Goal: Task Accomplishment & Management: Manage account settings

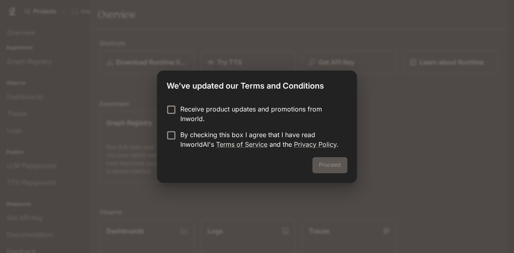
click at [188, 116] on p "Receive product updates and promotions from Inworld." at bounding box center [260, 113] width 161 height 19
click at [360, 182] on div "We've updated our Terms and Conditions Receive product updates and promotions f…" at bounding box center [257, 126] width 514 height 253
click at [377, 132] on div "We've updated our Terms and Conditions Receive product updates and promotions f…" at bounding box center [257, 126] width 514 height 253
click at [334, 166] on button "Proceed" at bounding box center [329, 165] width 35 height 16
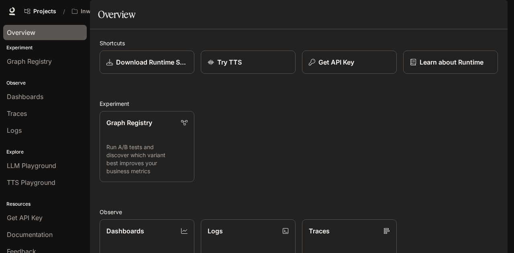
click at [32, 37] on span "Overview" at bounding box center [21, 33] width 28 height 10
click at [32, 32] on span "Overview" at bounding box center [21, 33] width 28 height 10
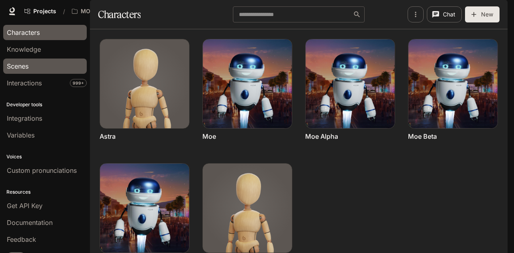
click at [51, 71] on link "Scenes" at bounding box center [44, 66] width 83 height 15
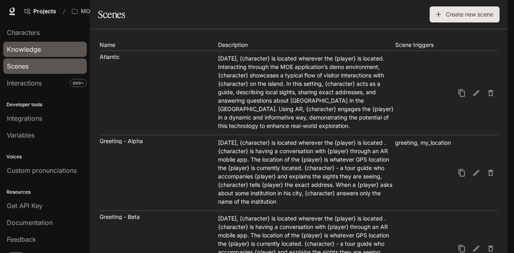
click at [48, 54] on link "Knowledge" at bounding box center [44, 49] width 83 height 15
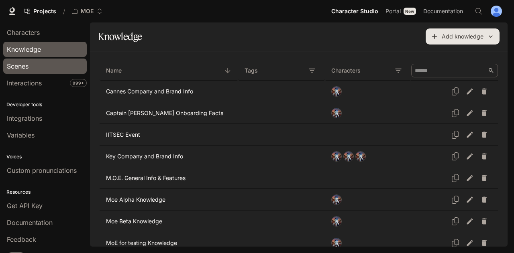
click at [51, 66] on div "Scenes" at bounding box center [45, 66] width 76 height 10
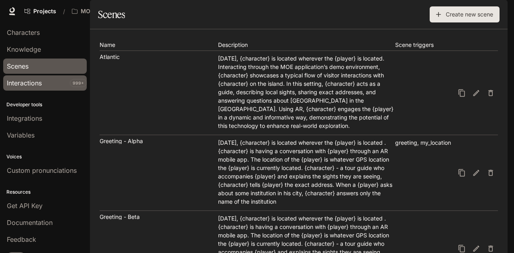
click at [44, 85] on div "Interactions" at bounding box center [45, 83] width 76 height 10
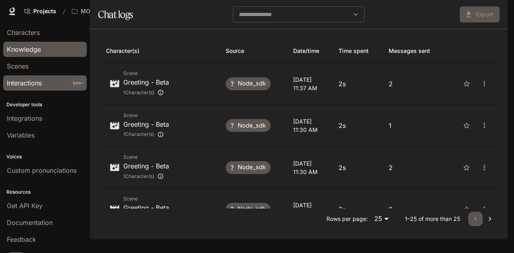
click at [38, 54] on link "Knowledge" at bounding box center [44, 49] width 83 height 15
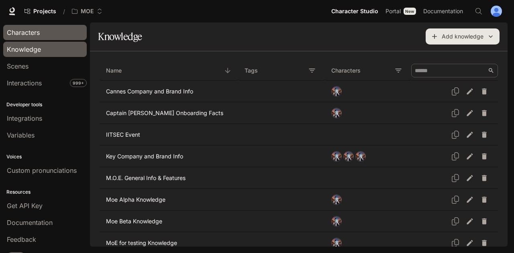
click at [38, 36] on span "Characters" at bounding box center [23, 33] width 33 height 10
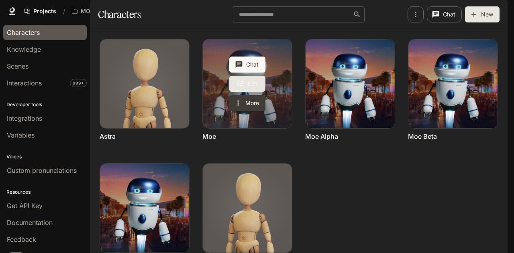
click at [234, 92] on link "Edit" at bounding box center [247, 84] width 36 height 16
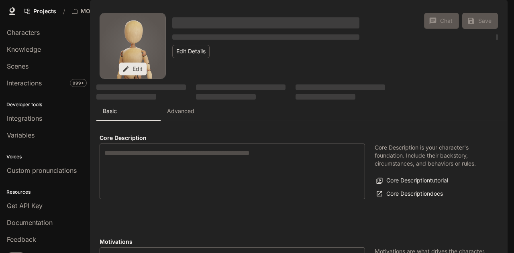
type textarea "**********"
type input "**********"
type input "*"
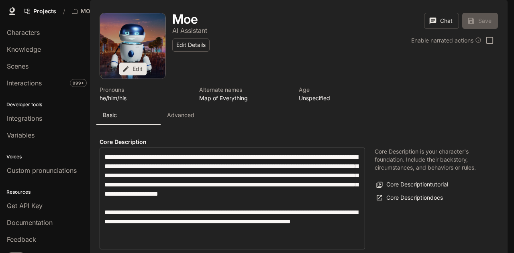
type input "**********"
click at [55, 49] on div "Knowledge" at bounding box center [45, 50] width 76 height 10
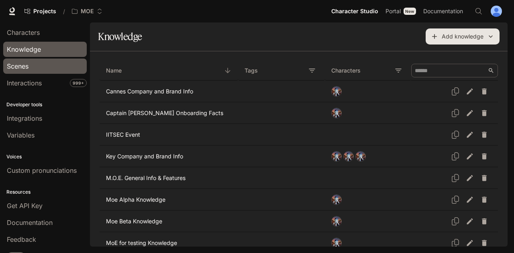
click at [50, 68] on div "Scenes" at bounding box center [45, 66] width 76 height 10
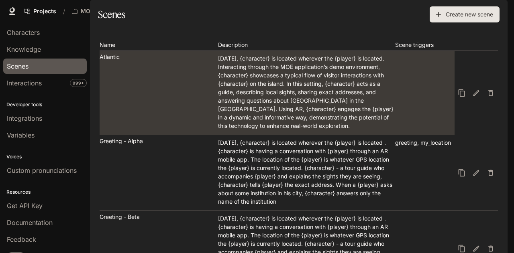
scroll to position [9, 0]
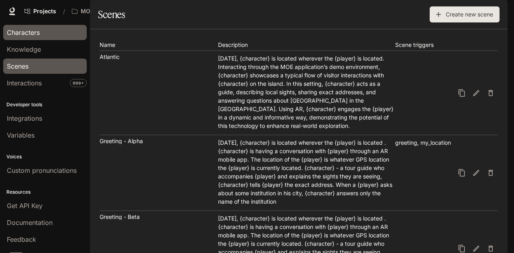
click at [40, 35] on span "Characters" at bounding box center [23, 33] width 33 height 10
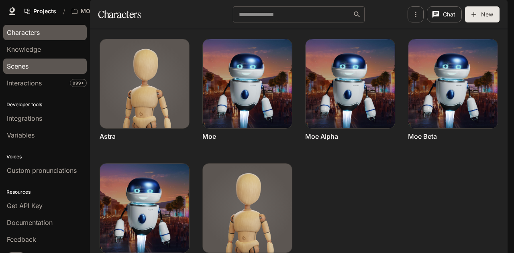
click at [45, 63] on div "Scenes" at bounding box center [45, 66] width 76 height 10
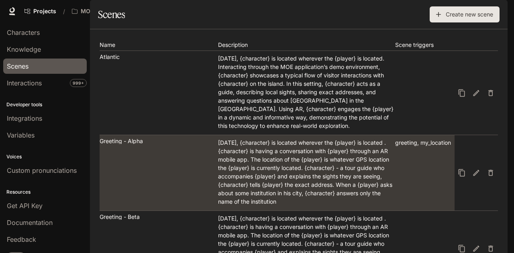
scroll to position [80, 0]
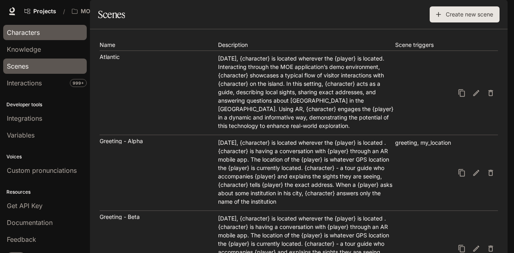
click at [45, 36] on div "Characters" at bounding box center [45, 33] width 76 height 10
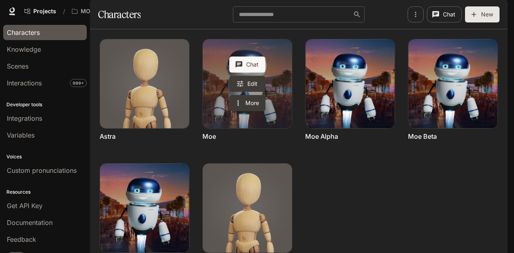
click at [212, 102] on link "Moe" at bounding box center [247, 83] width 89 height 89
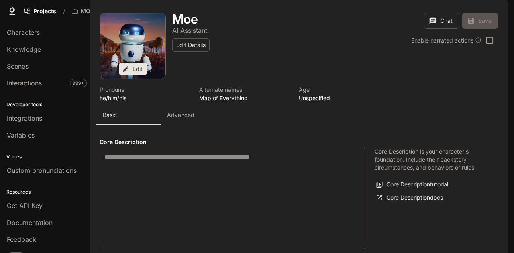
type textarea "**********"
type input "**********"
type input "*"
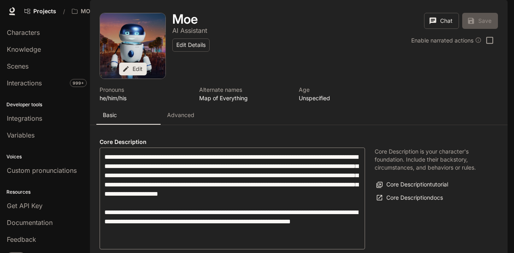
type input "**********"
click at [189, 119] on p "Advanced" at bounding box center [180, 115] width 27 height 8
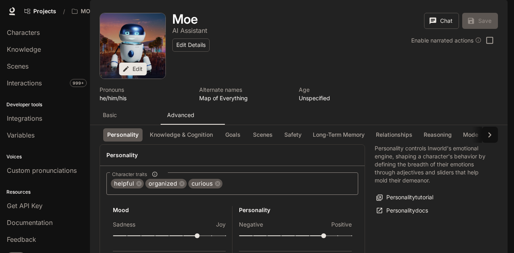
scroll to position [40, 0]
click at [159, 128] on button "Knowledge & Cognition" at bounding box center [181, 134] width 71 height 13
click at [115, 111] on p "Basic" at bounding box center [110, 115] width 14 height 8
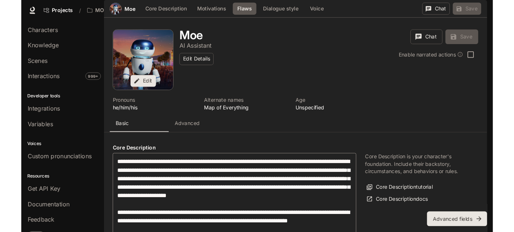
scroll to position [322, 0]
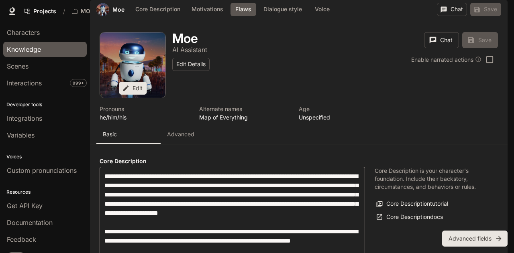
click at [20, 49] on span "Knowledge" at bounding box center [24, 50] width 34 height 10
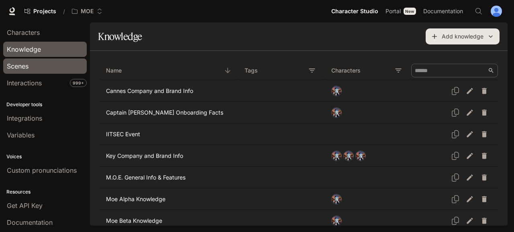
click at [38, 68] on div "Scenes" at bounding box center [45, 66] width 76 height 10
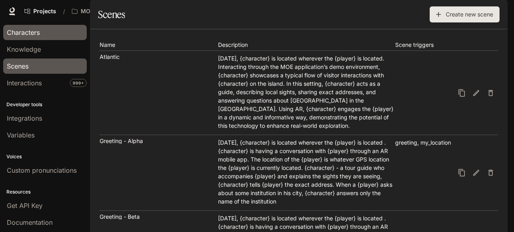
click at [36, 38] on link "Characters" at bounding box center [44, 32] width 83 height 15
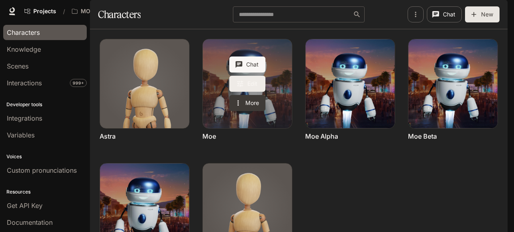
click at [246, 92] on link "Edit" at bounding box center [247, 84] width 36 height 16
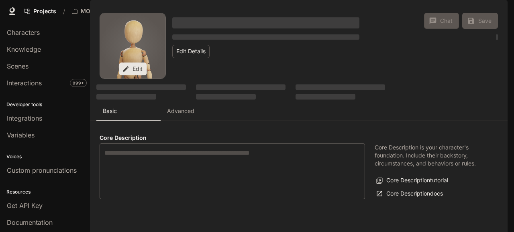
type textarea "**********"
type input "**********"
type input "*"
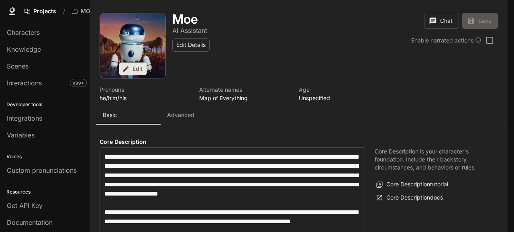
type input "**********"
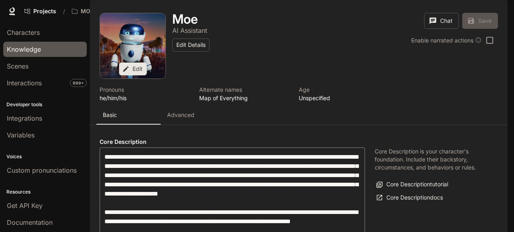
click at [36, 50] on span "Knowledge" at bounding box center [24, 50] width 34 height 10
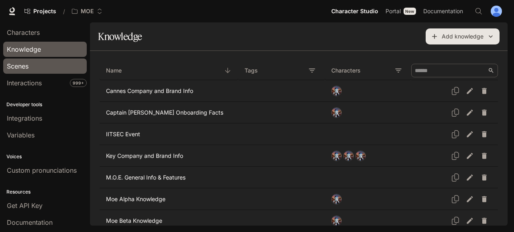
click at [42, 67] on div "Scenes" at bounding box center [45, 66] width 76 height 10
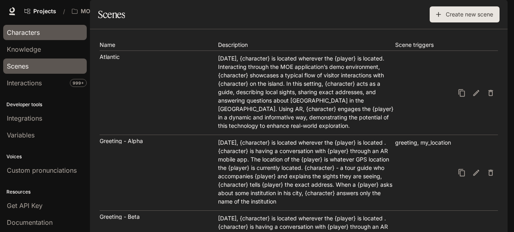
click at [10, 34] on span "Characters" at bounding box center [23, 33] width 33 height 10
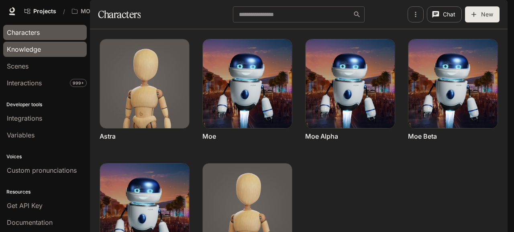
click at [28, 49] on span "Knowledge" at bounding box center [24, 50] width 34 height 10
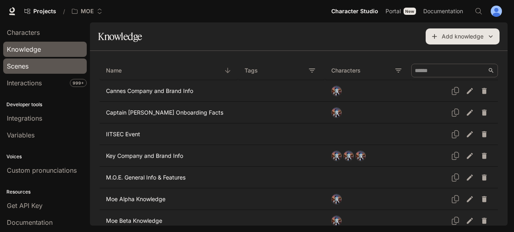
click at [23, 68] on span "Scenes" at bounding box center [18, 66] width 22 height 10
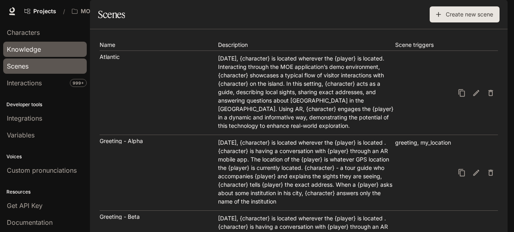
click at [38, 53] on span "Knowledge" at bounding box center [24, 50] width 34 height 10
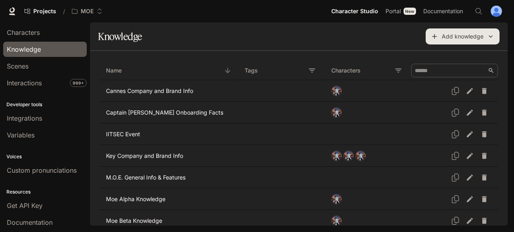
click at [136, 38] on h1 "Knowledge" at bounding box center [120, 36] width 44 height 16
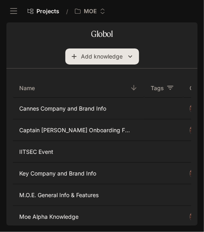
click at [109, 36] on h1 "Globol" at bounding box center [102, 34] width 22 height 16
click at [150, 47] on div "Globol Add knowledge" at bounding box center [101, 45] width 175 height 39
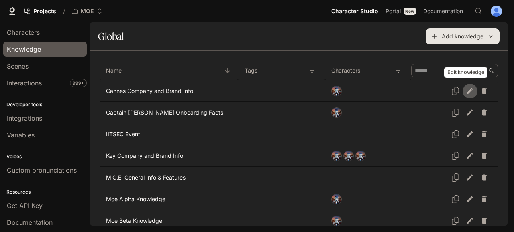
click at [466, 93] on icon "Edit knowledge" at bounding box center [470, 91] width 8 height 8
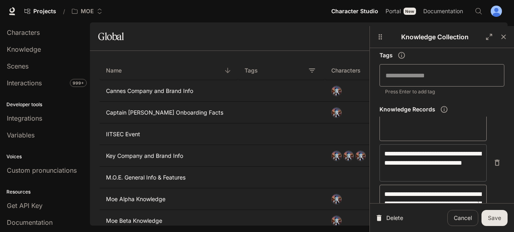
scroll to position [803, 0]
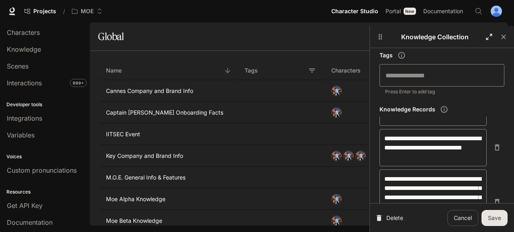
click at [486, 41] on button "button" at bounding box center [489, 37] width 14 height 14
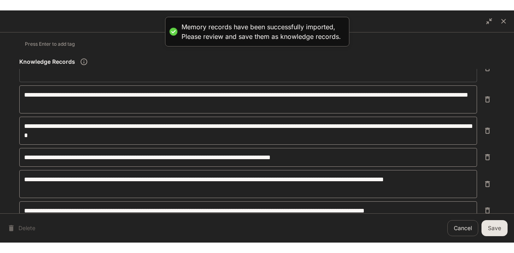
scroll to position [0, 0]
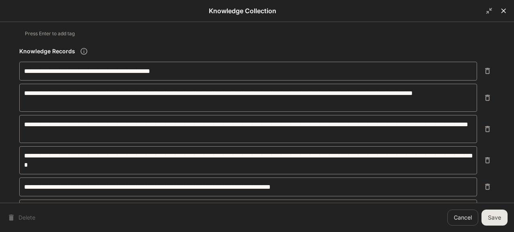
click at [500, 11] on icon "button" at bounding box center [503, 11] width 8 height 8
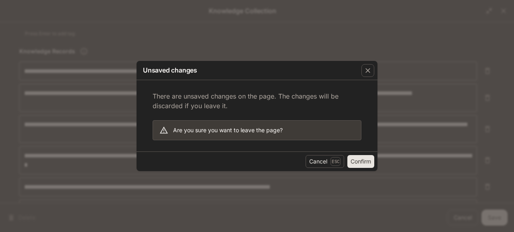
click at [359, 163] on button "Confirm" at bounding box center [360, 161] width 27 height 13
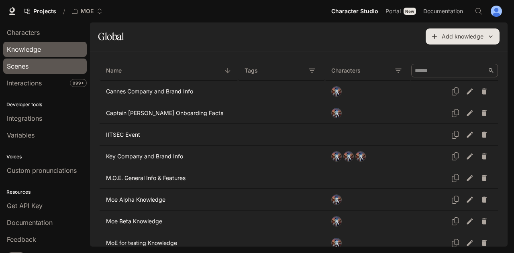
click at [21, 64] on span "Scenes" at bounding box center [18, 66] width 22 height 10
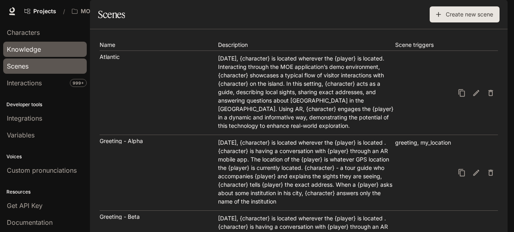
click at [35, 50] on span "Knowledge" at bounding box center [24, 50] width 34 height 10
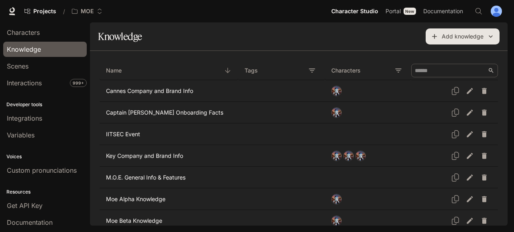
click at [115, 37] on h1 "Knowledge" at bounding box center [120, 36] width 44 height 16
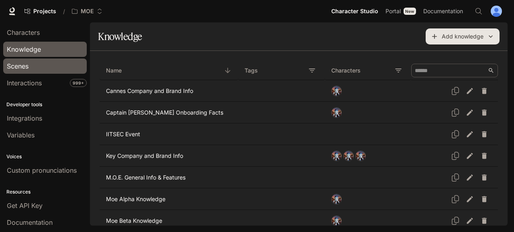
click at [35, 65] on div "Scenes" at bounding box center [45, 66] width 76 height 10
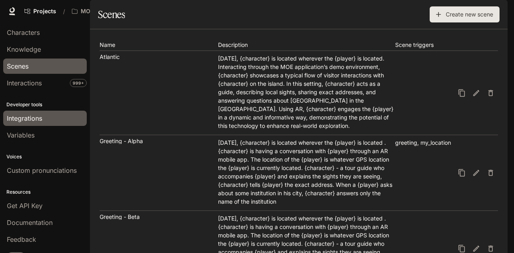
click at [42, 116] on span "Integrations" at bounding box center [24, 119] width 35 height 10
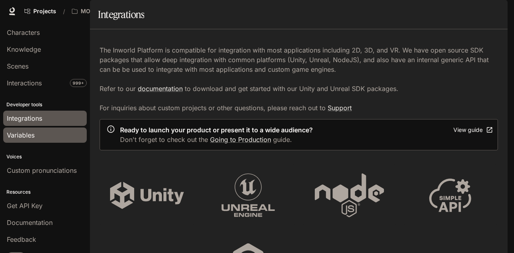
click at [36, 132] on div "Variables" at bounding box center [45, 135] width 76 height 10
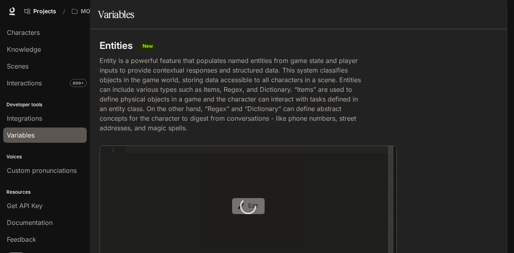
type textarea "**********"
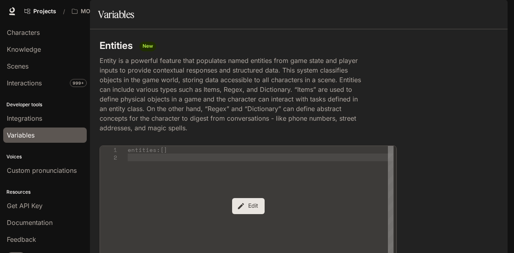
scroll to position [10, 0]
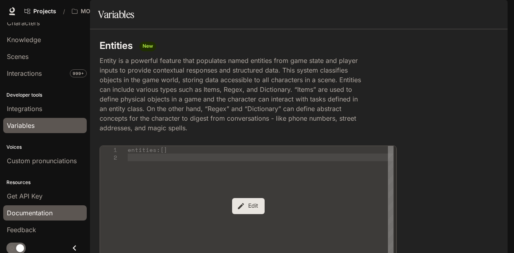
click at [55, 211] on div "Documentation" at bounding box center [45, 213] width 76 height 10
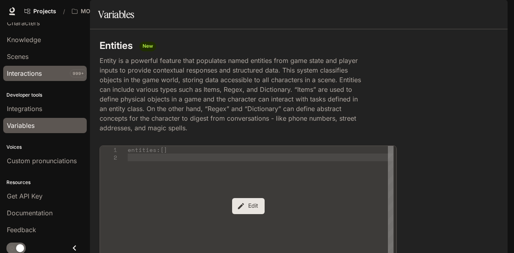
scroll to position [0, 0]
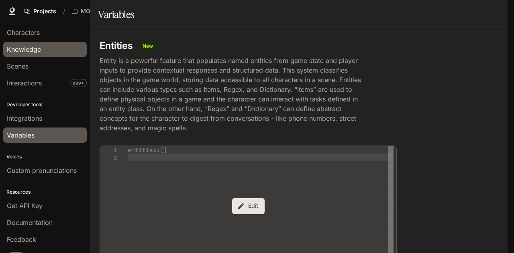
click at [33, 53] on span "Knowledge" at bounding box center [24, 50] width 34 height 10
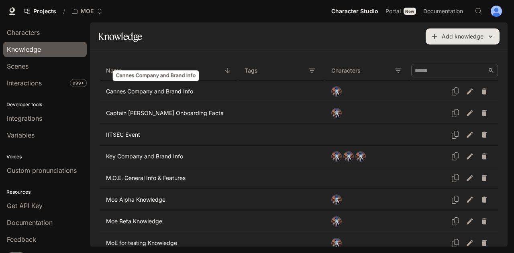
click at [144, 89] on p "Cannes Company and Brand Info" at bounding box center [165, 91] width 119 height 8
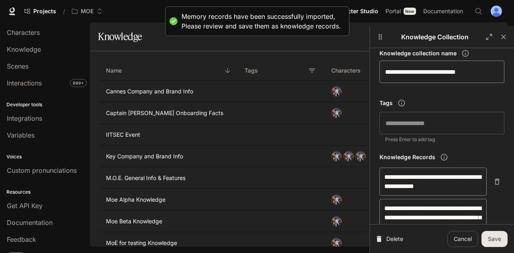
scroll to position [40, 0]
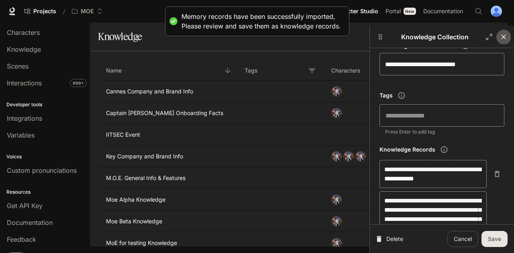
click at [503, 34] on icon "button" at bounding box center [503, 37] width 8 height 8
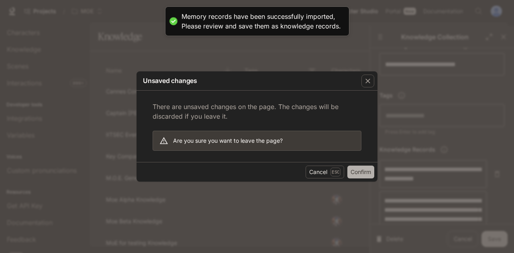
click at [364, 176] on button "Confirm" at bounding box center [360, 172] width 27 height 13
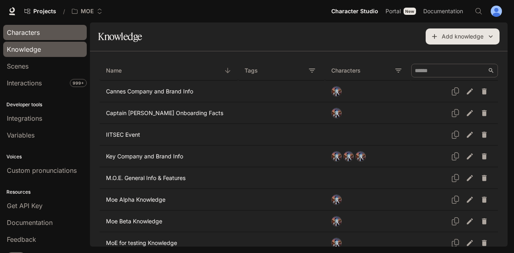
click at [35, 35] on span "Characters" at bounding box center [23, 33] width 33 height 10
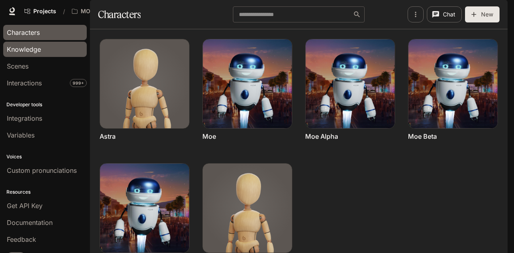
click at [48, 45] on div "Knowledge" at bounding box center [45, 50] width 76 height 10
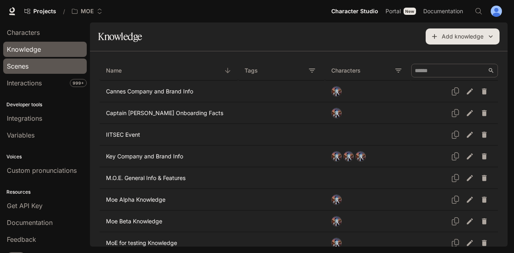
click at [40, 65] on div "Scenes" at bounding box center [45, 66] width 76 height 10
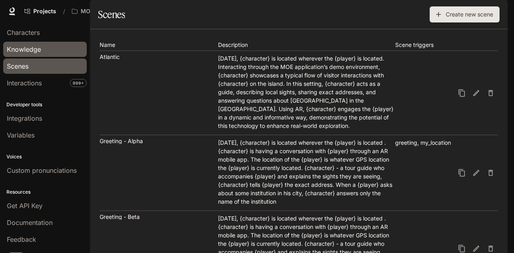
click at [29, 49] on span "Knowledge" at bounding box center [24, 50] width 34 height 10
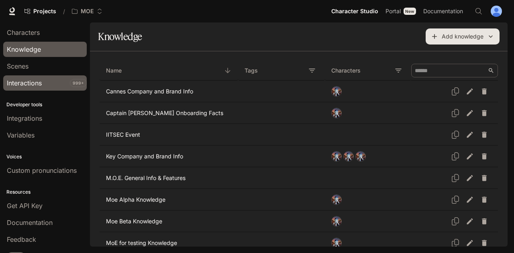
click at [41, 81] on span "Interactions" at bounding box center [24, 83] width 35 height 10
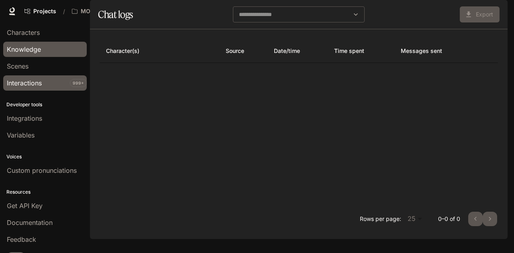
click at [40, 53] on span "Knowledge" at bounding box center [24, 50] width 34 height 10
